Goal: Navigation & Orientation: Find specific page/section

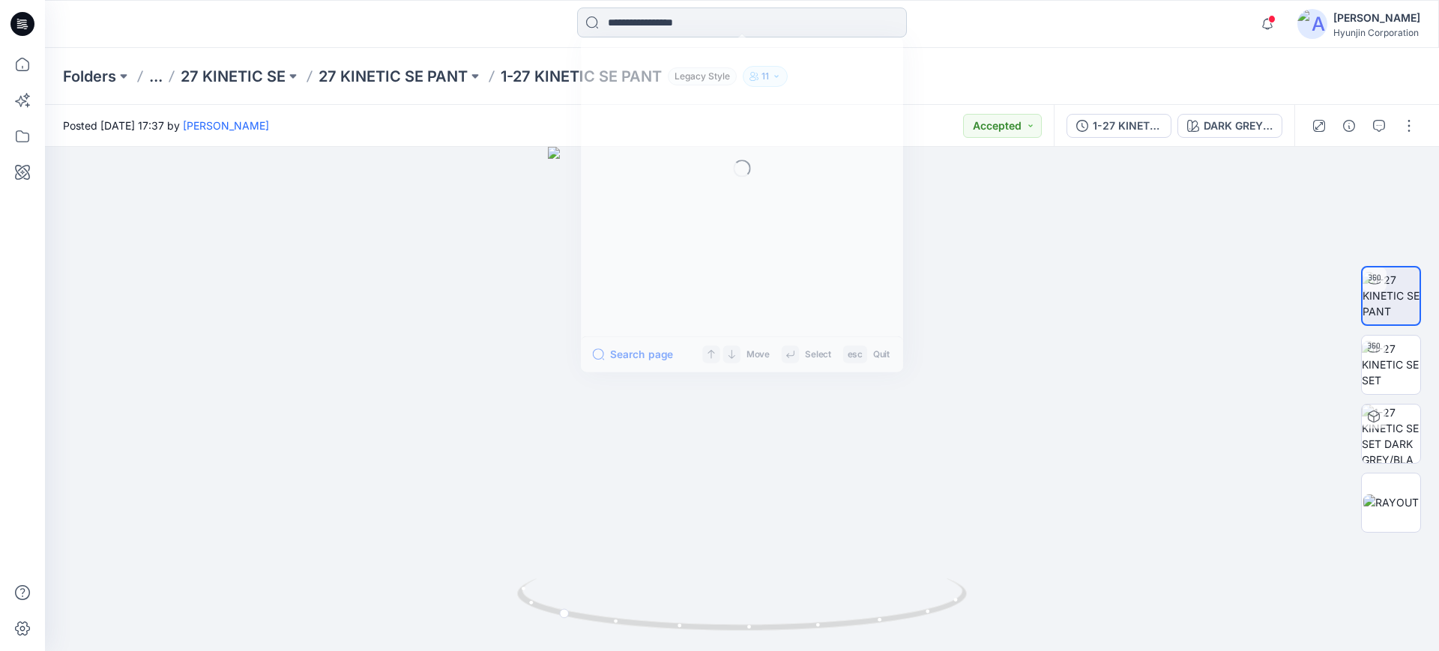
click at [699, 34] on input at bounding box center [742, 22] width 330 height 30
click at [106, 70] on p "Folders" at bounding box center [89, 76] width 53 height 21
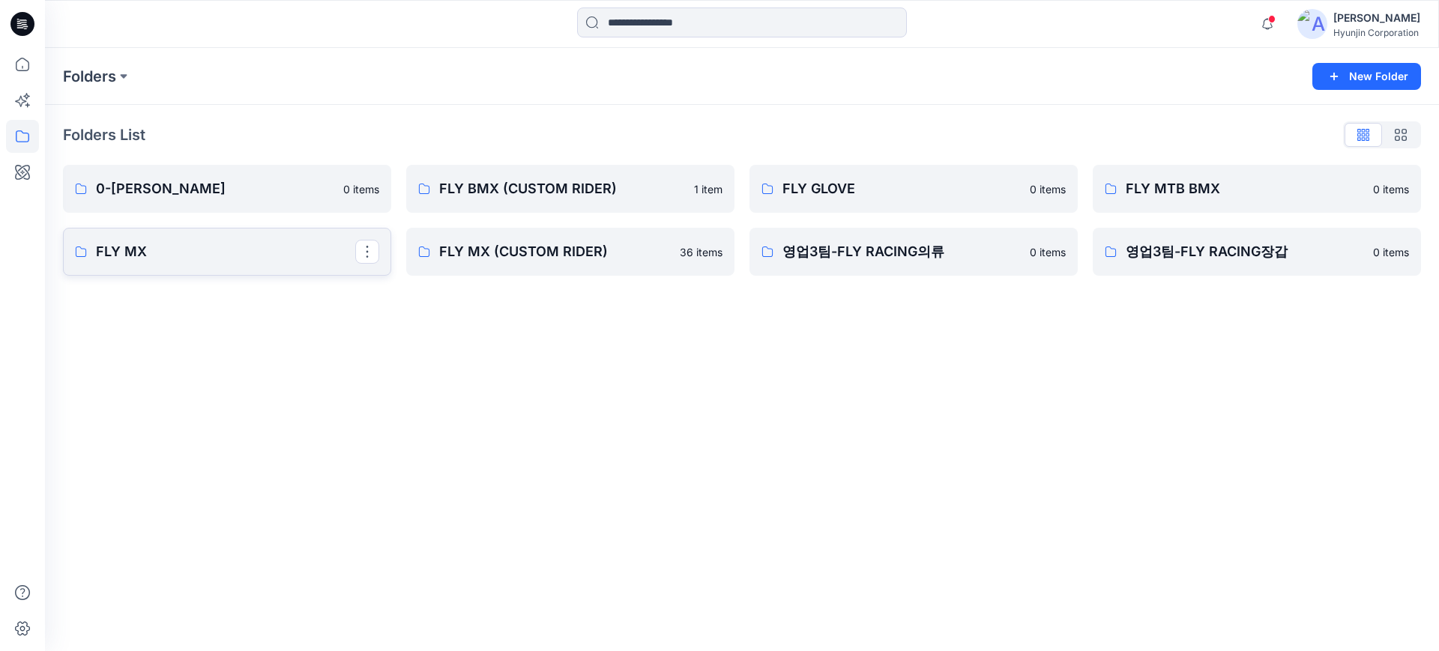
click at [223, 247] on p "FLY MX" at bounding box center [225, 251] width 259 height 21
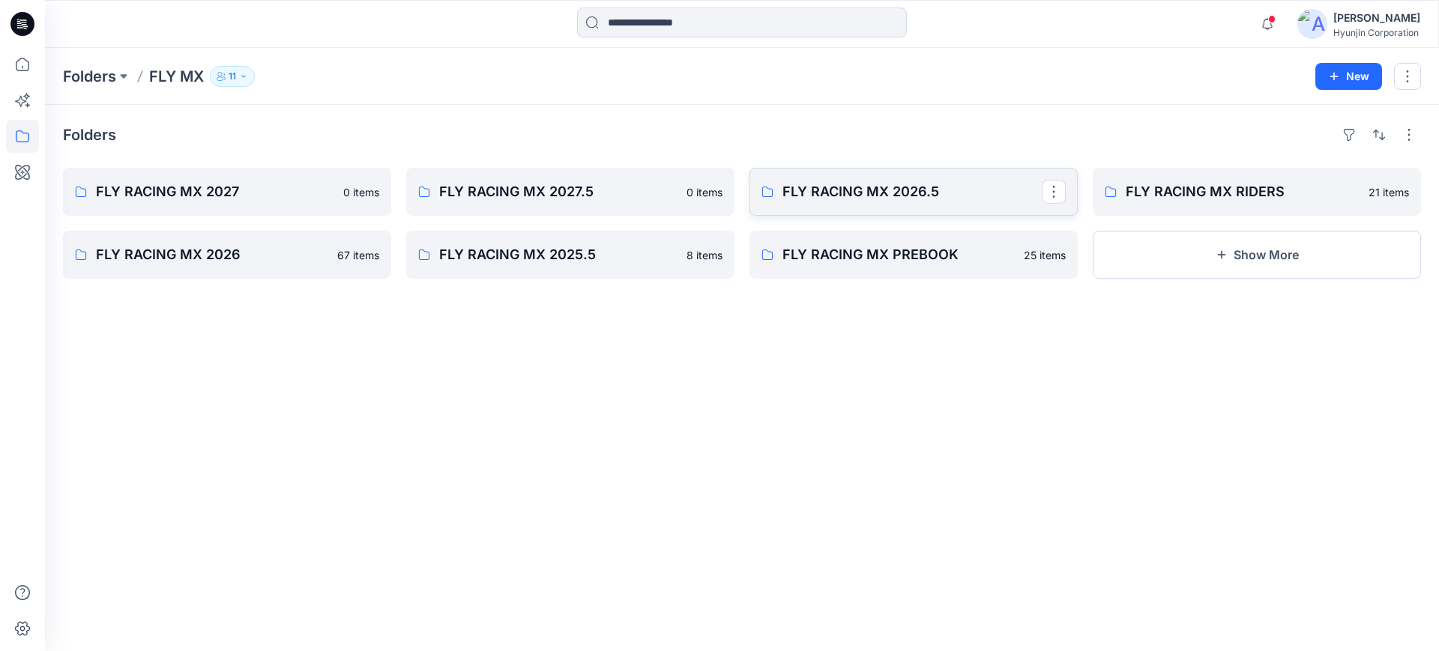
click at [903, 202] on p "FLY RACING MX 2026.5" at bounding box center [912, 191] width 259 height 21
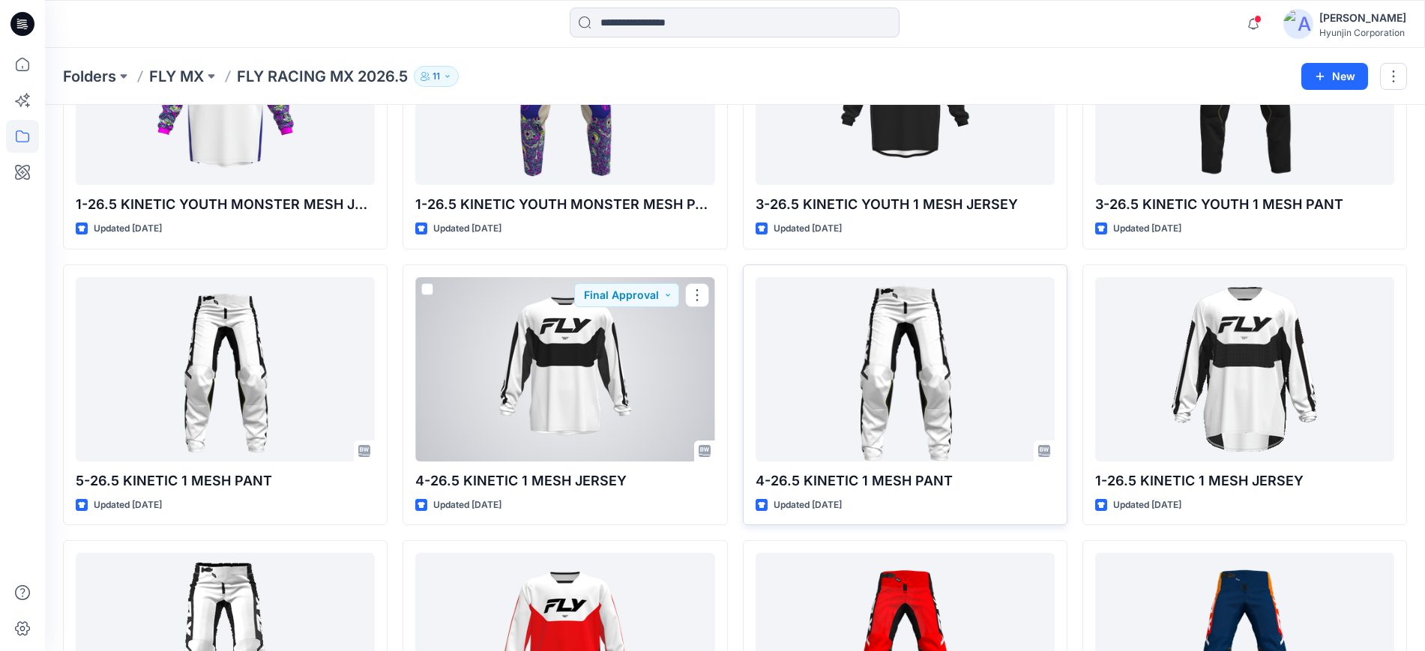
scroll to position [187, 0]
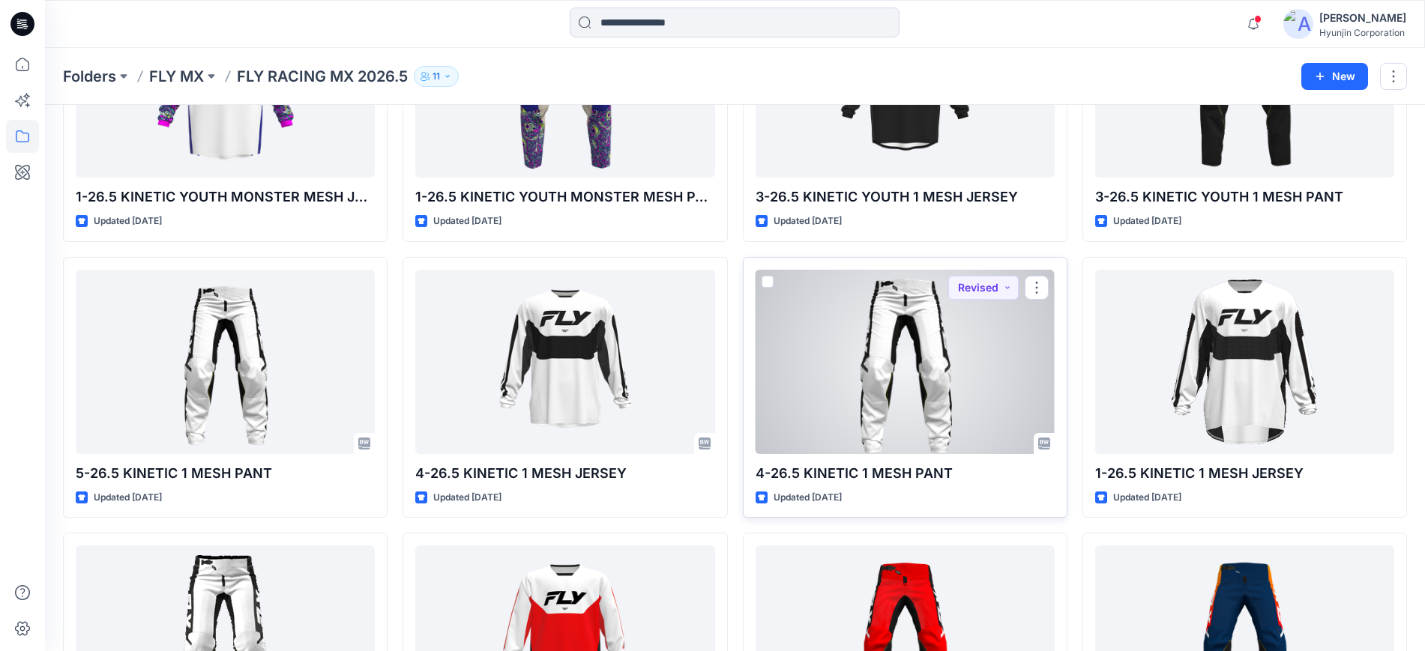
click at [941, 350] on div at bounding box center [905, 362] width 299 height 184
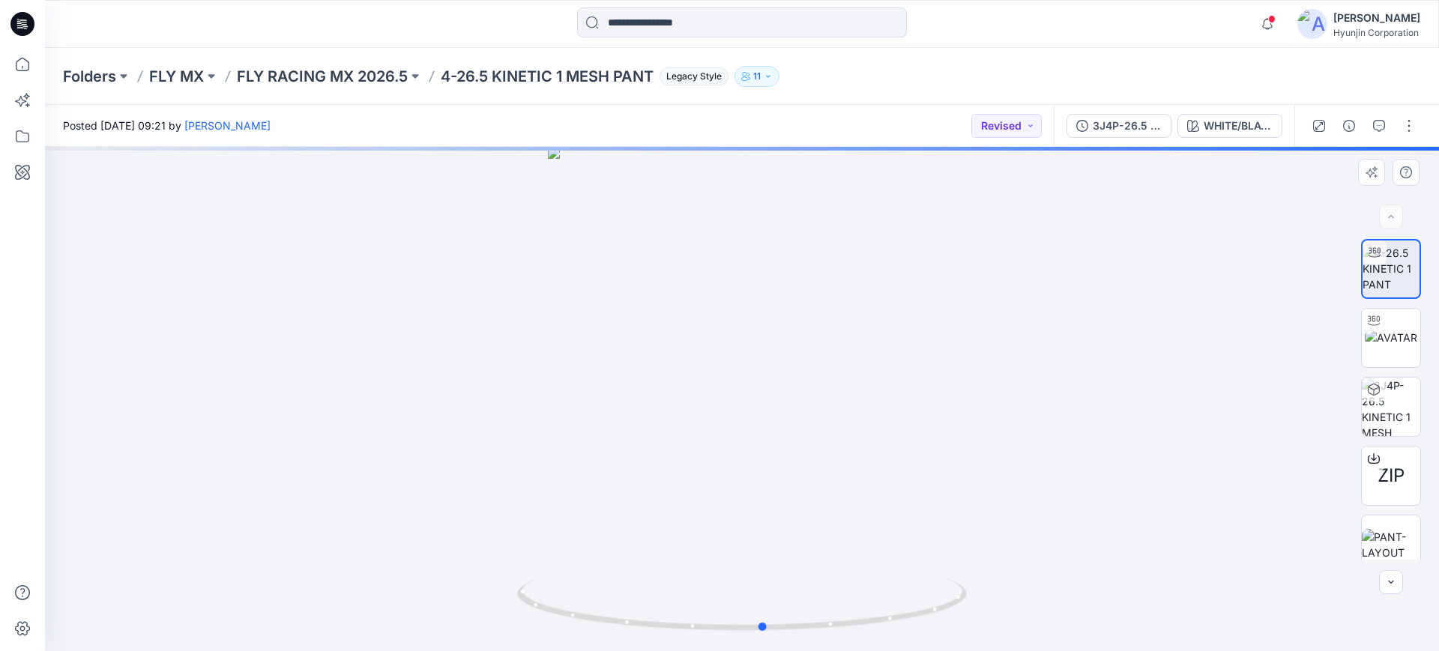
click at [870, 571] on div at bounding box center [742, 399] width 1394 height 504
drag, startPoint x: 821, startPoint y: 591, endPoint x: 909, endPoint y: 531, distance: 106.9
click at [927, 561] on div at bounding box center [742, 399] width 1394 height 504
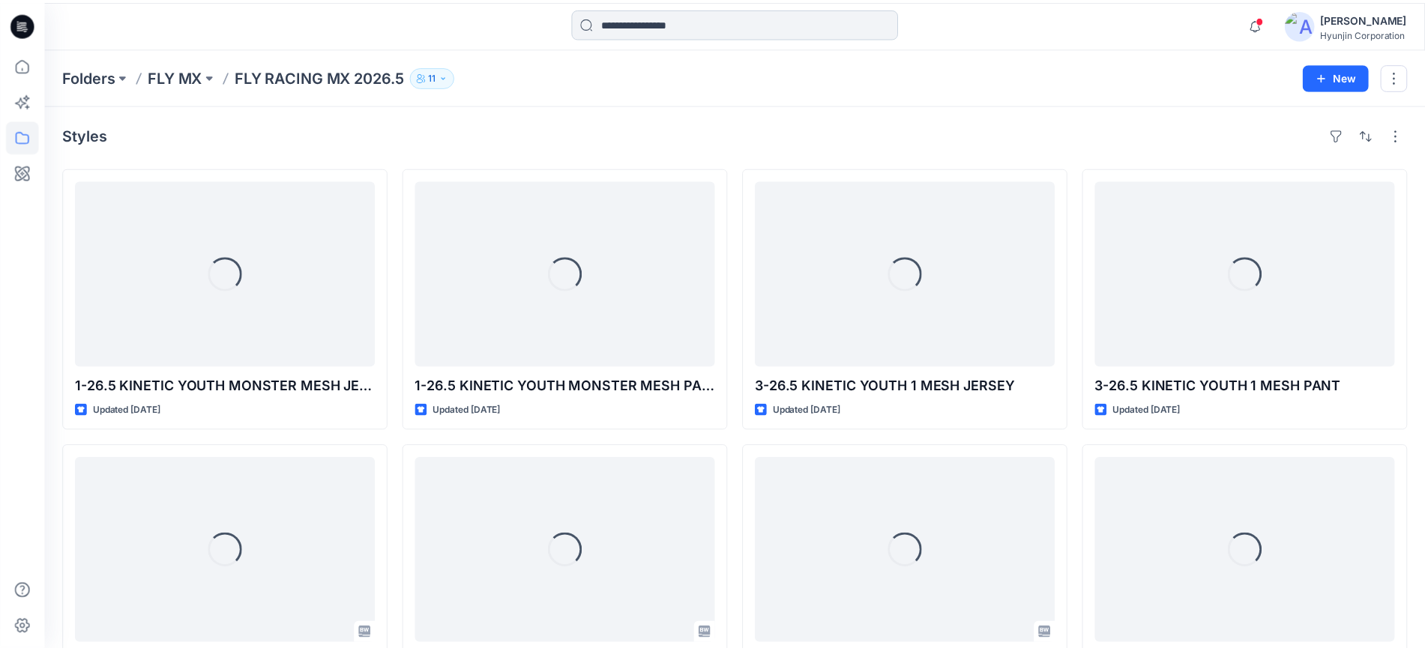
scroll to position [187, 0]
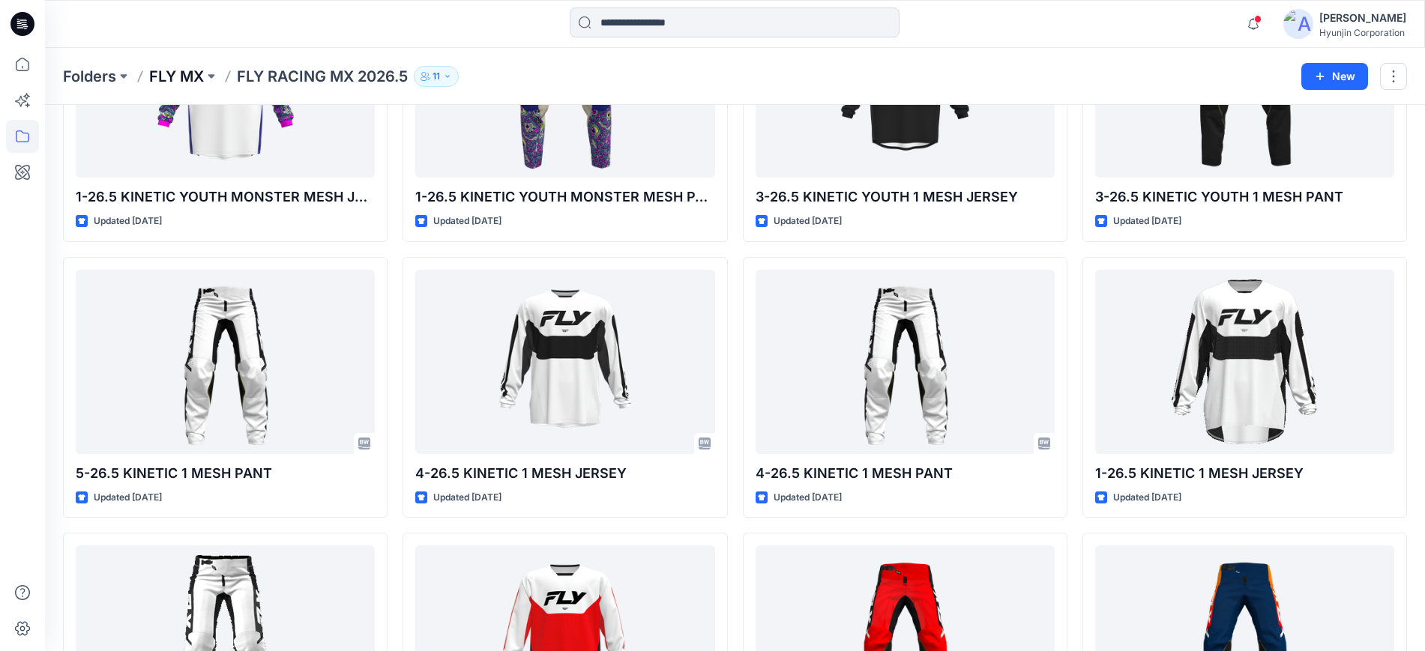
click at [186, 79] on p "FLY MX" at bounding box center [176, 76] width 55 height 21
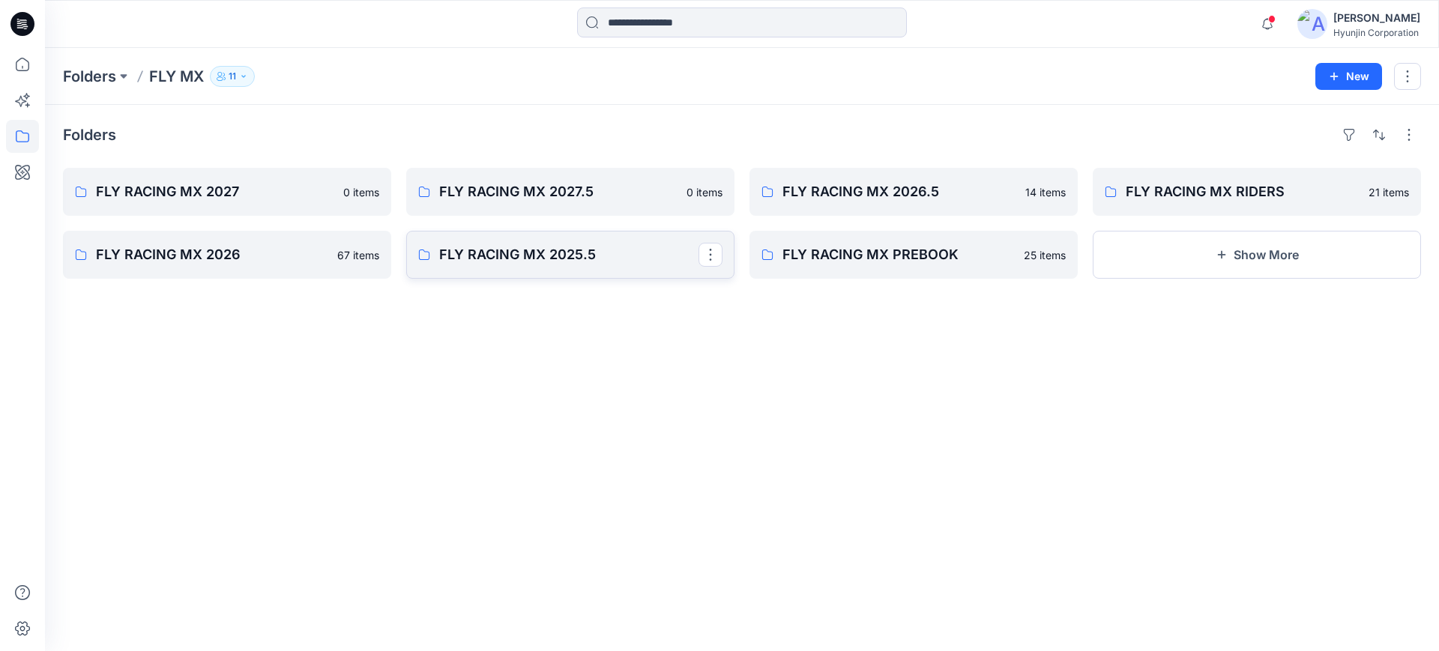
click at [584, 272] on link "FLY RACING MX 2025.5" at bounding box center [570, 255] width 328 height 48
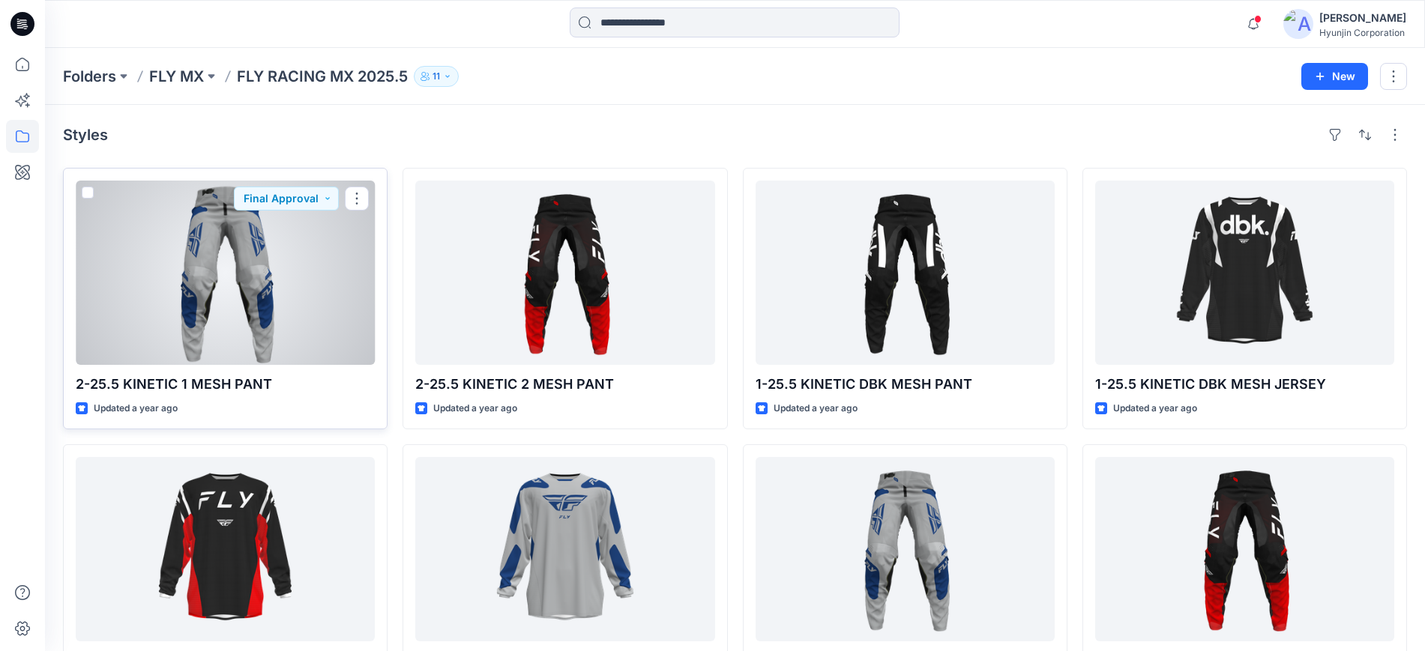
click at [266, 320] on div at bounding box center [225, 273] width 299 height 184
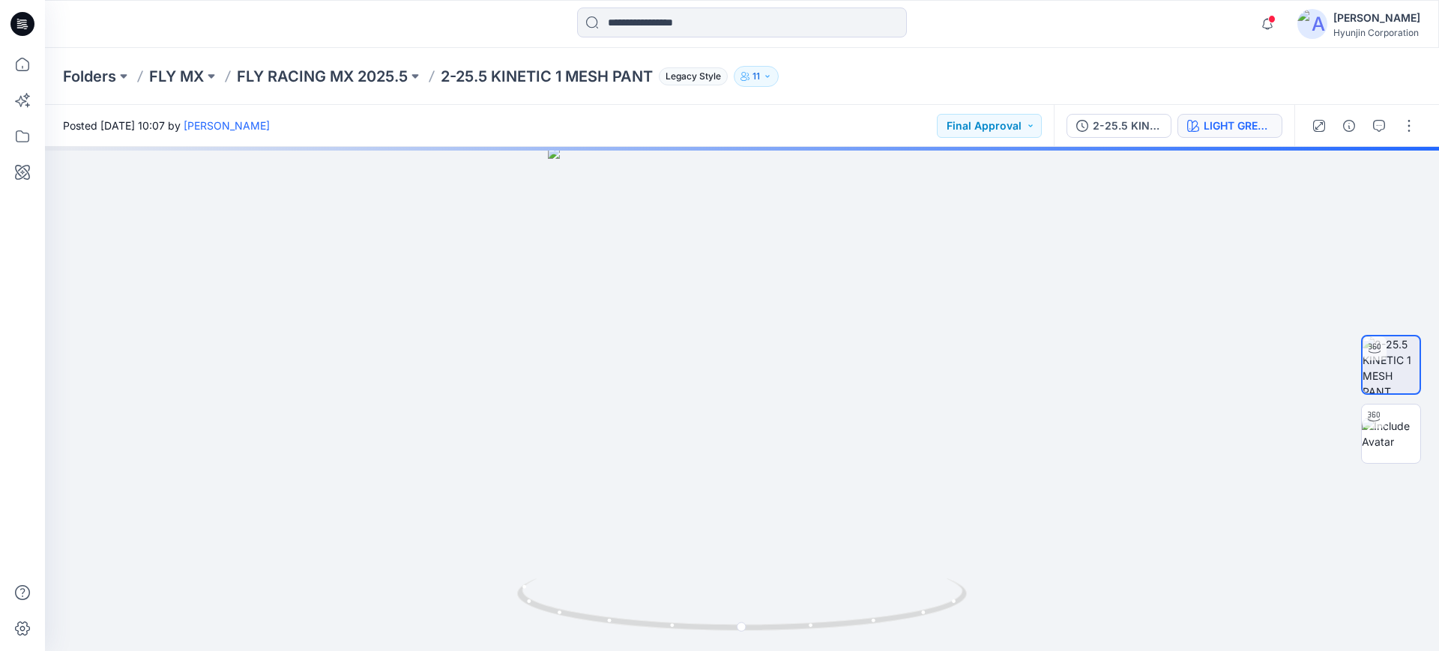
click at [1250, 134] on button "LIGHT GREY/BLUE" at bounding box center [1230, 126] width 105 height 24
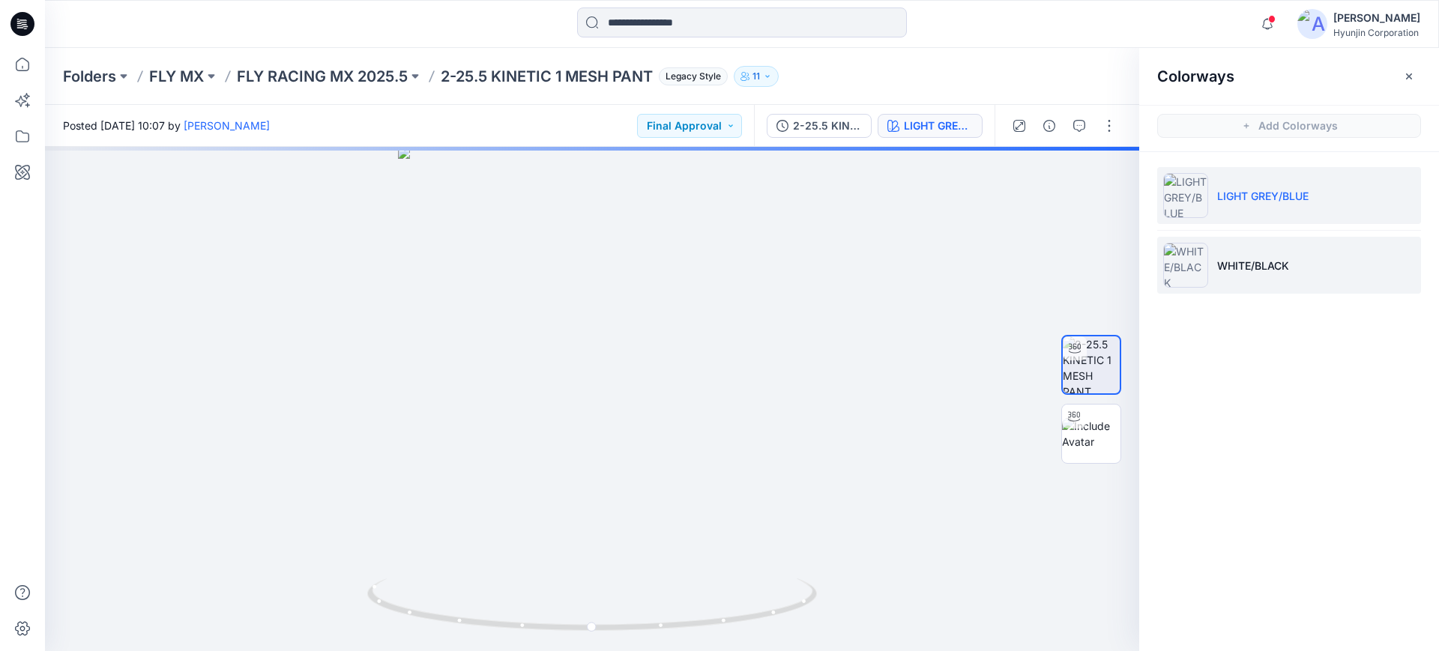
click at [1275, 268] on p "WHITE/BLACK" at bounding box center [1253, 266] width 72 height 16
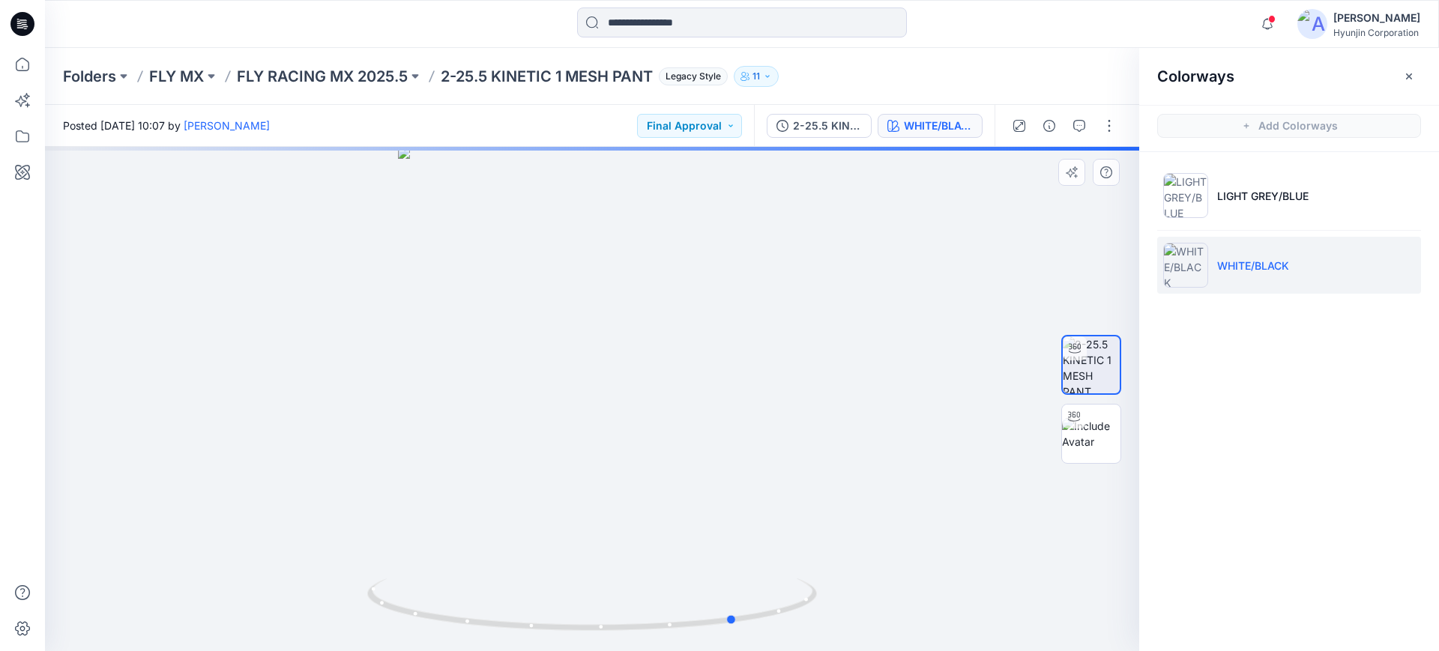
drag, startPoint x: 711, startPoint y: 573, endPoint x: 856, endPoint y: 546, distance: 147.2
click at [856, 546] on div at bounding box center [592, 399] width 1094 height 504
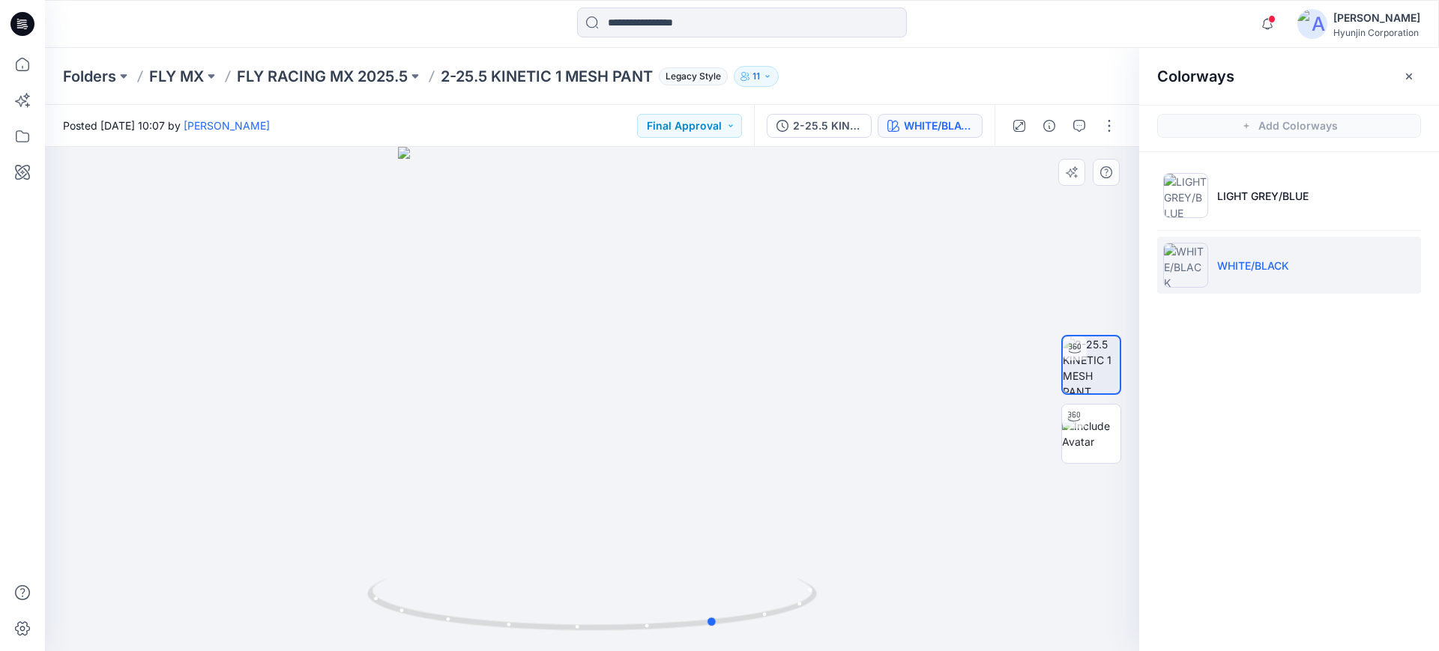
drag, startPoint x: 682, startPoint y: 566, endPoint x: 625, endPoint y: 570, distance: 57.1
click at [625, 570] on div at bounding box center [592, 399] width 1094 height 504
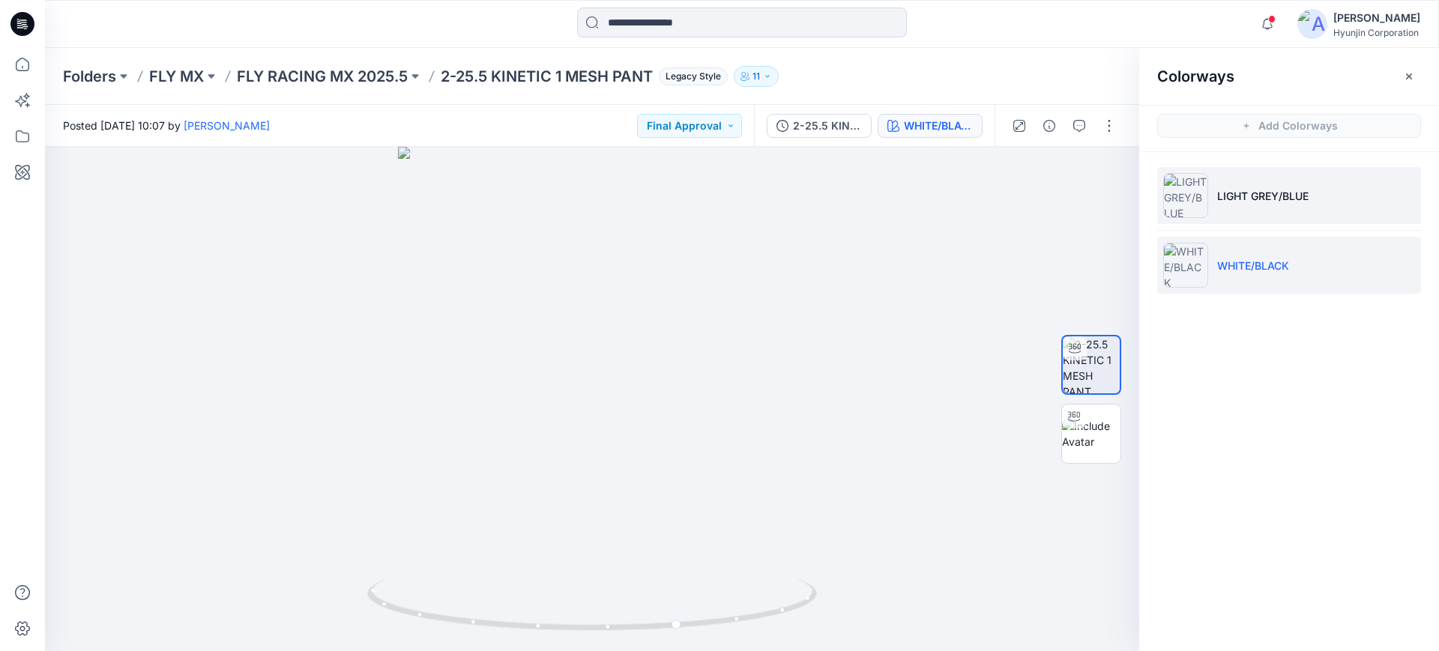
click at [1290, 208] on li "LIGHT GREY/BLUE" at bounding box center [1289, 195] width 264 height 57
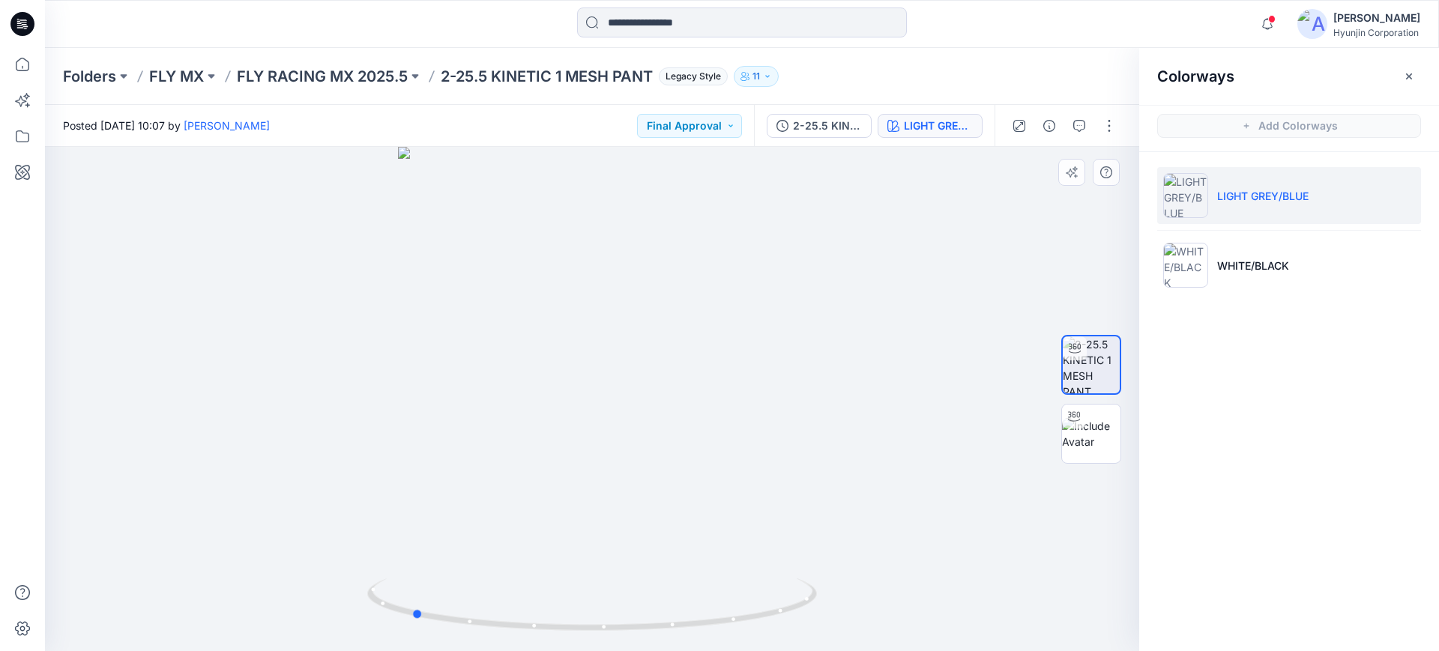
drag, startPoint x: 735, startPoint y: 467, endPoint x: 997, endPoint y: 342, distance: 290.7
click at [997, 342] on div at bounding box center [592, 399] width 1094 height 504
click at [1254, 270] on p "WHITE/BLACK" at bounding box center [1253, 266] width 72 height 16
